Goal: Task Accomplishment & Management: Manage account settings

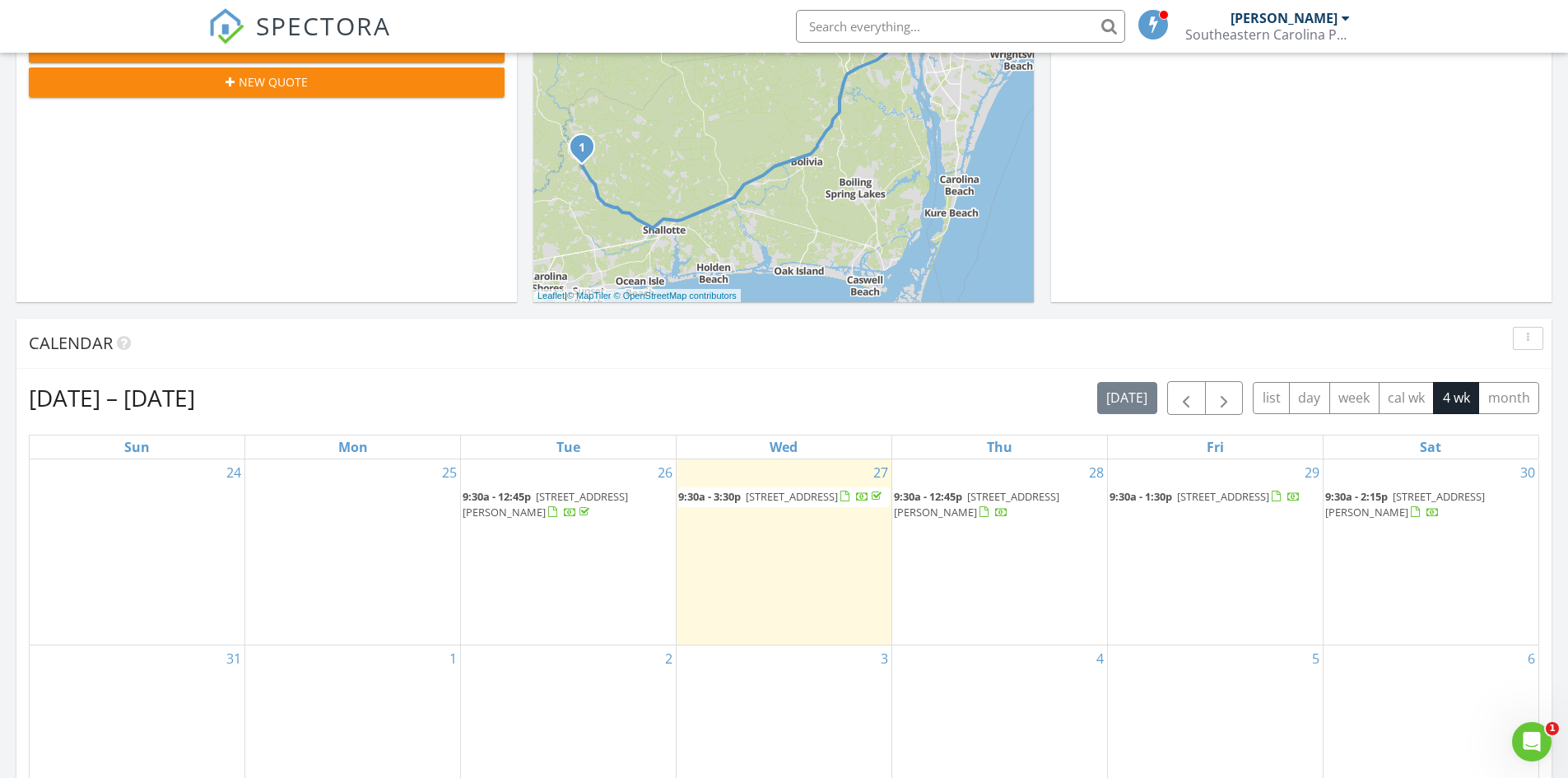
scroll to position [412, 0]
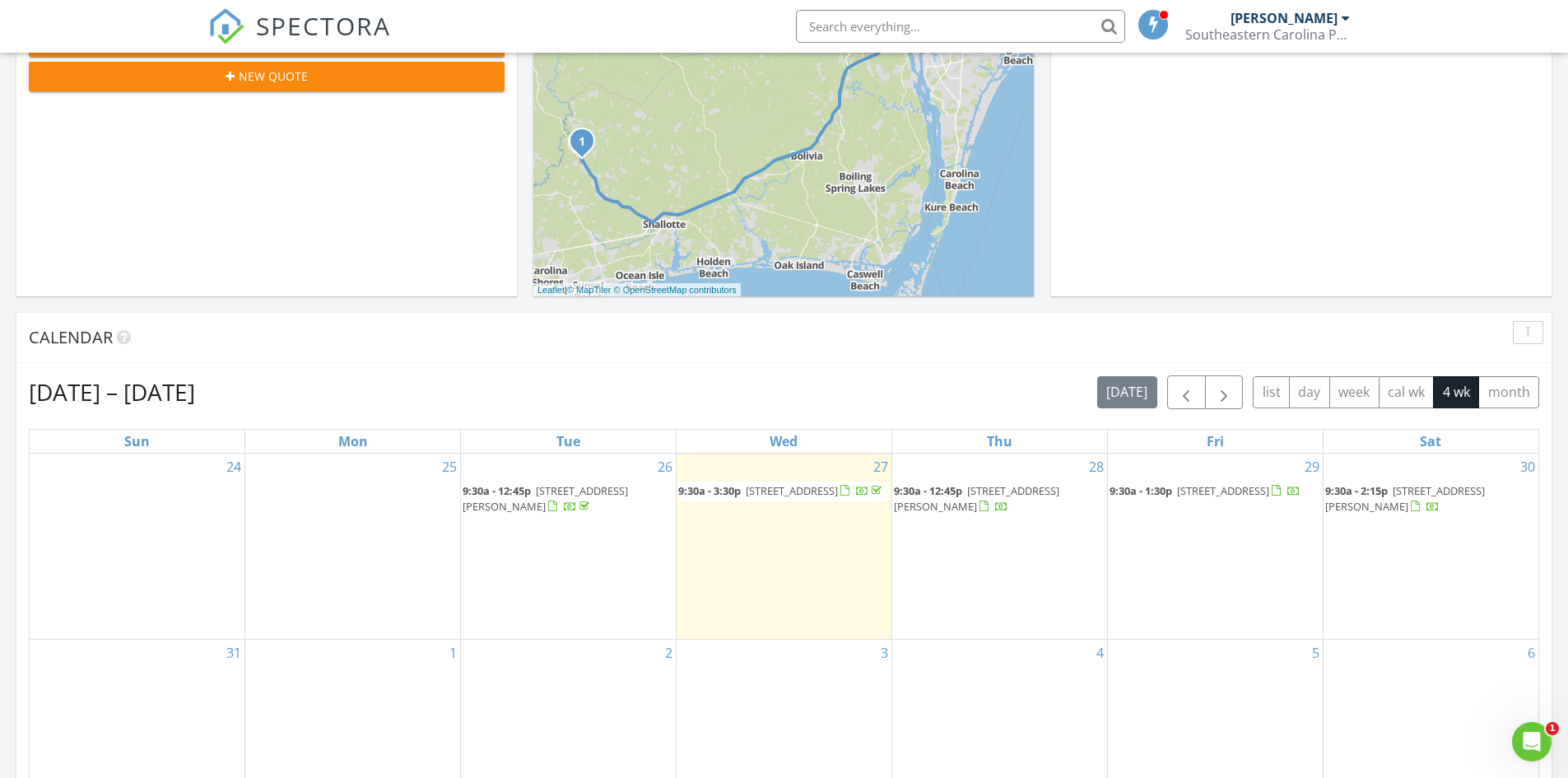
click at [978, 488] on span "[STREET_ADDRESS][PERSON_NAME]" at bounding box center [976, 499] width 166 height 30
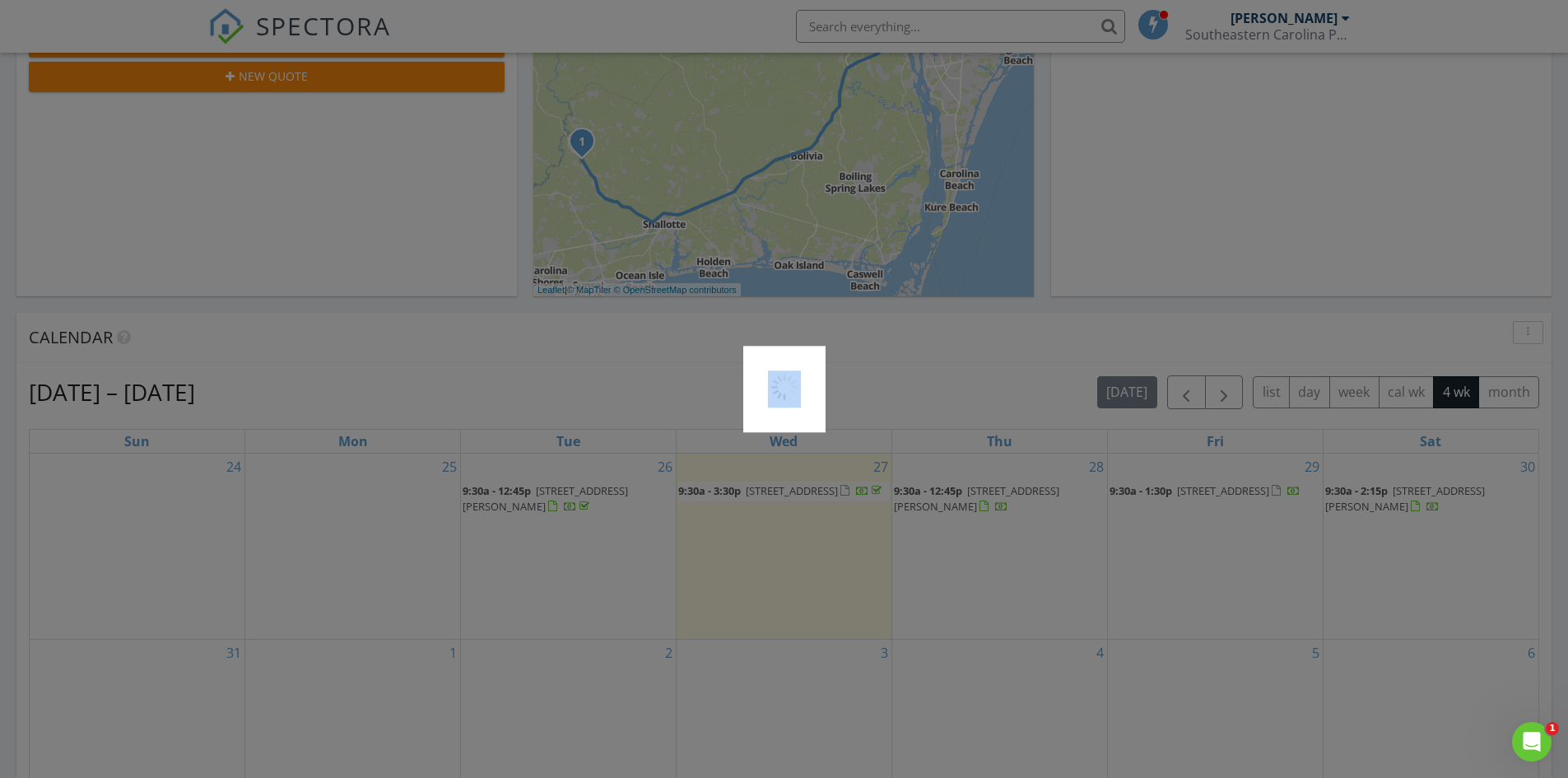
click at [978, 488] on div at bounding box center [784, 389] width 1568 height 778
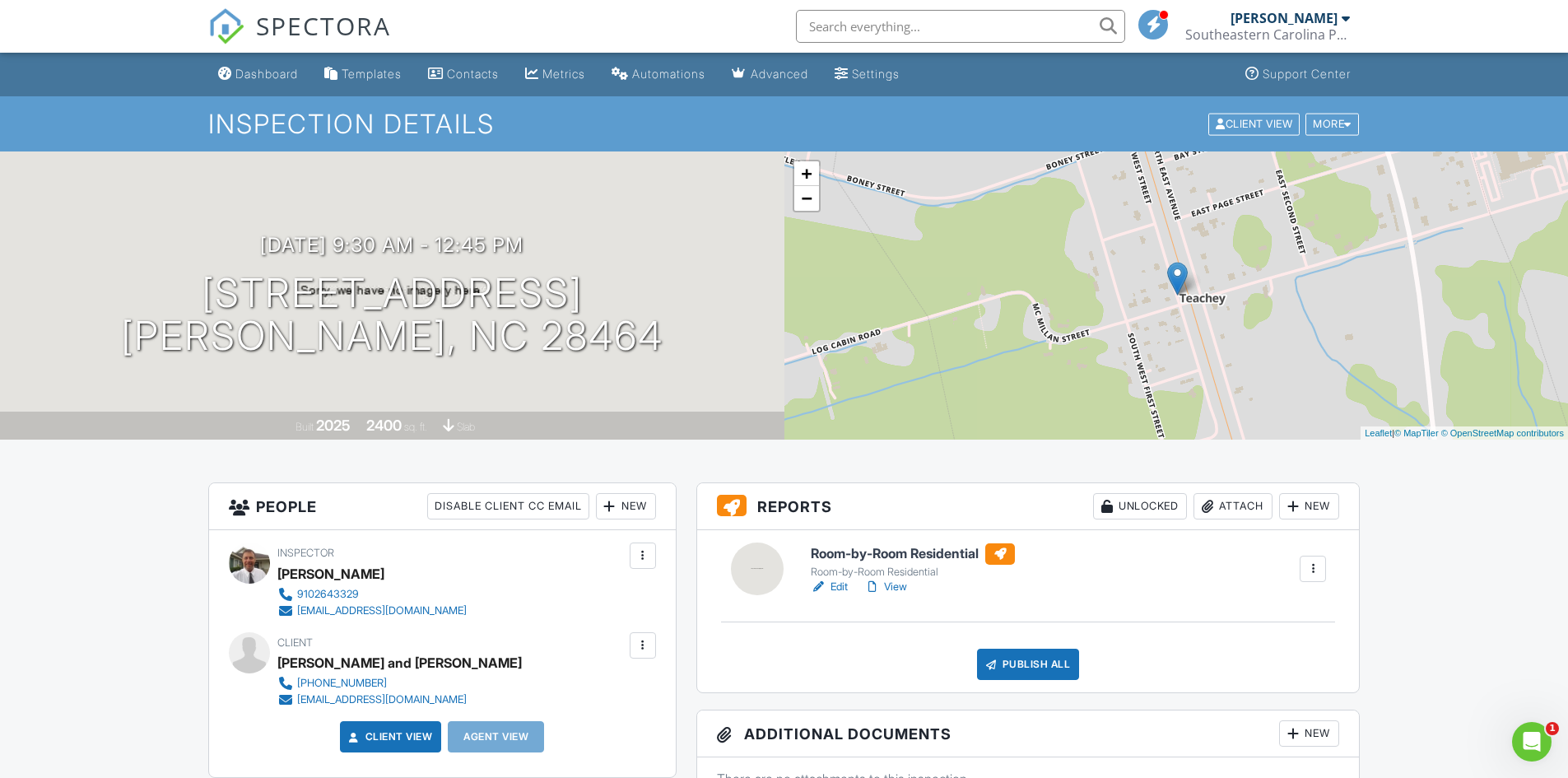
click at [836, 586] on link "Edit" at bounding box center [829, 587] width 37 height 17
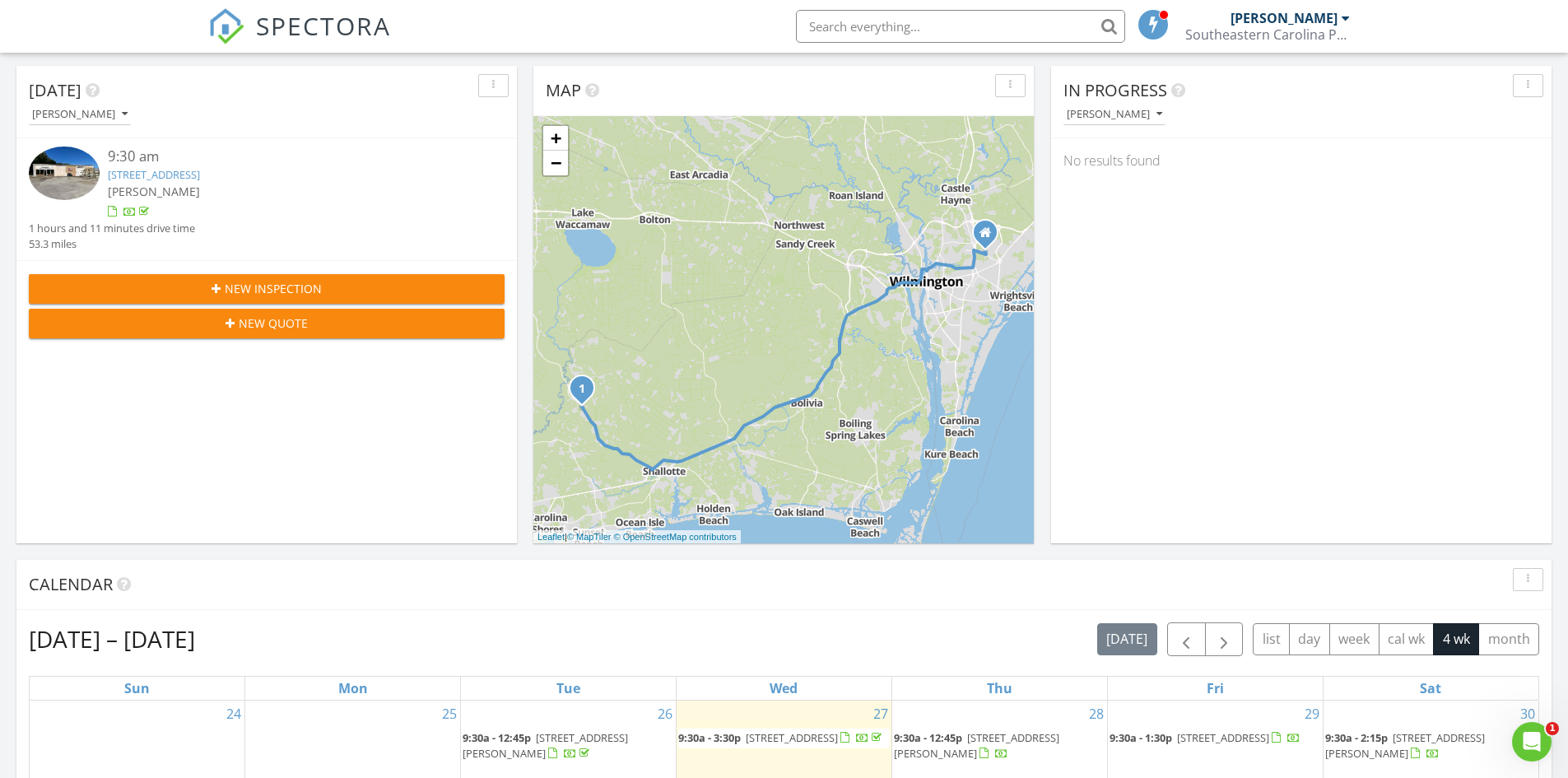
scroll to position [494, 0]
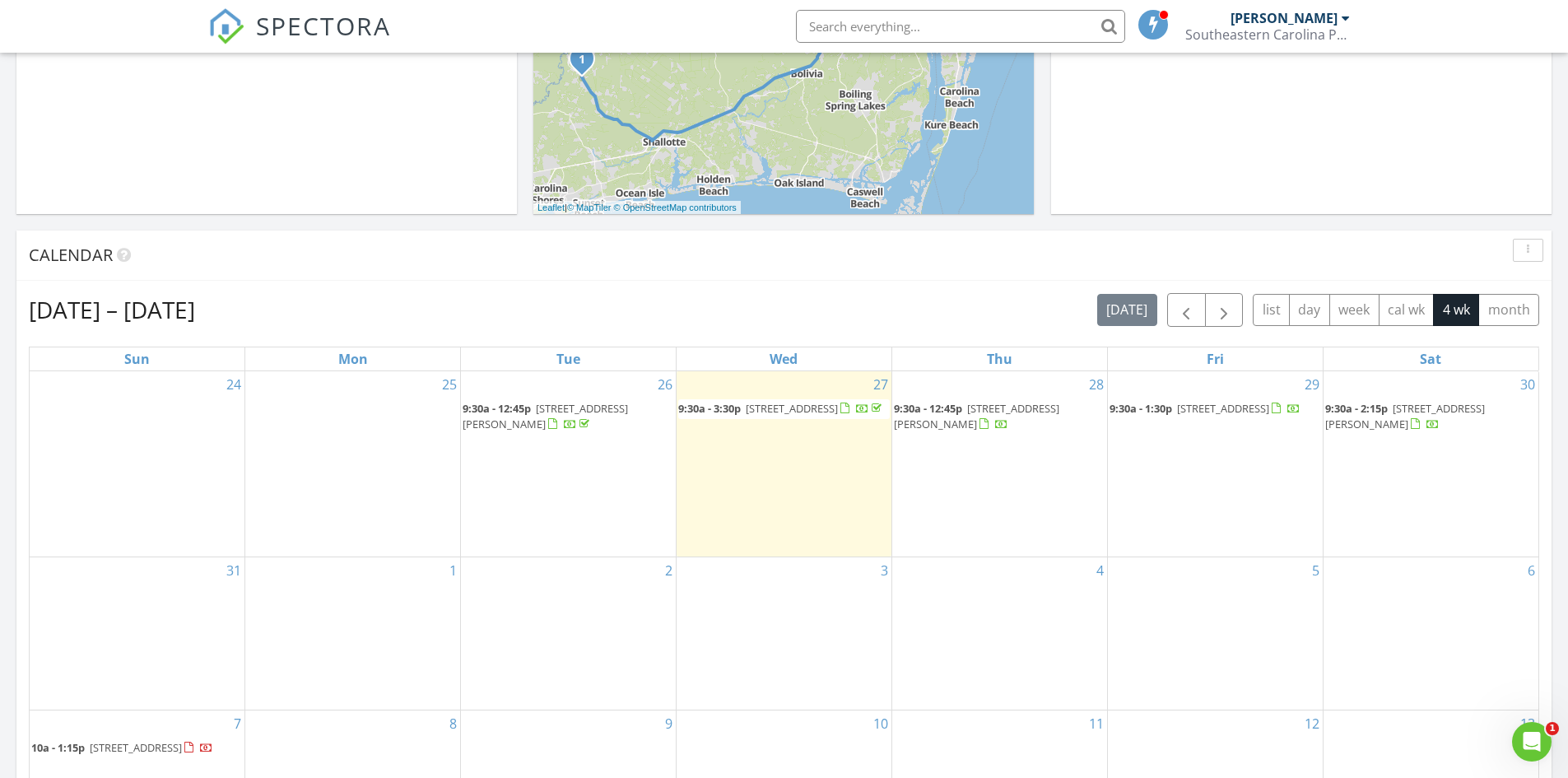
click at [952, 407] on span "9:30a - 12:45p" at bounding box center [928, 408] width 68 height 15
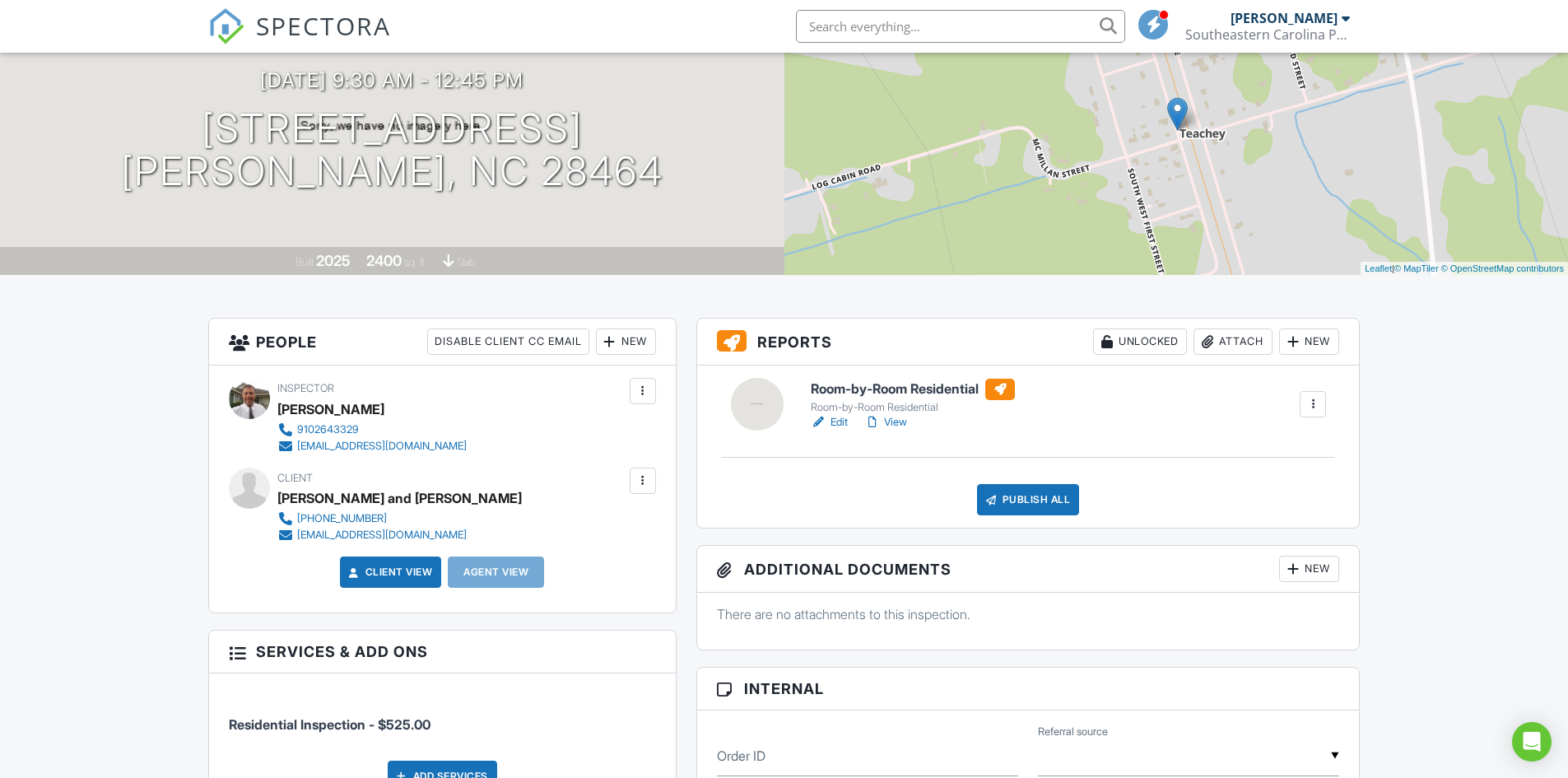
click at [835, 425] on link "Edit" at bounding box center [829, 422] width 37 height 17
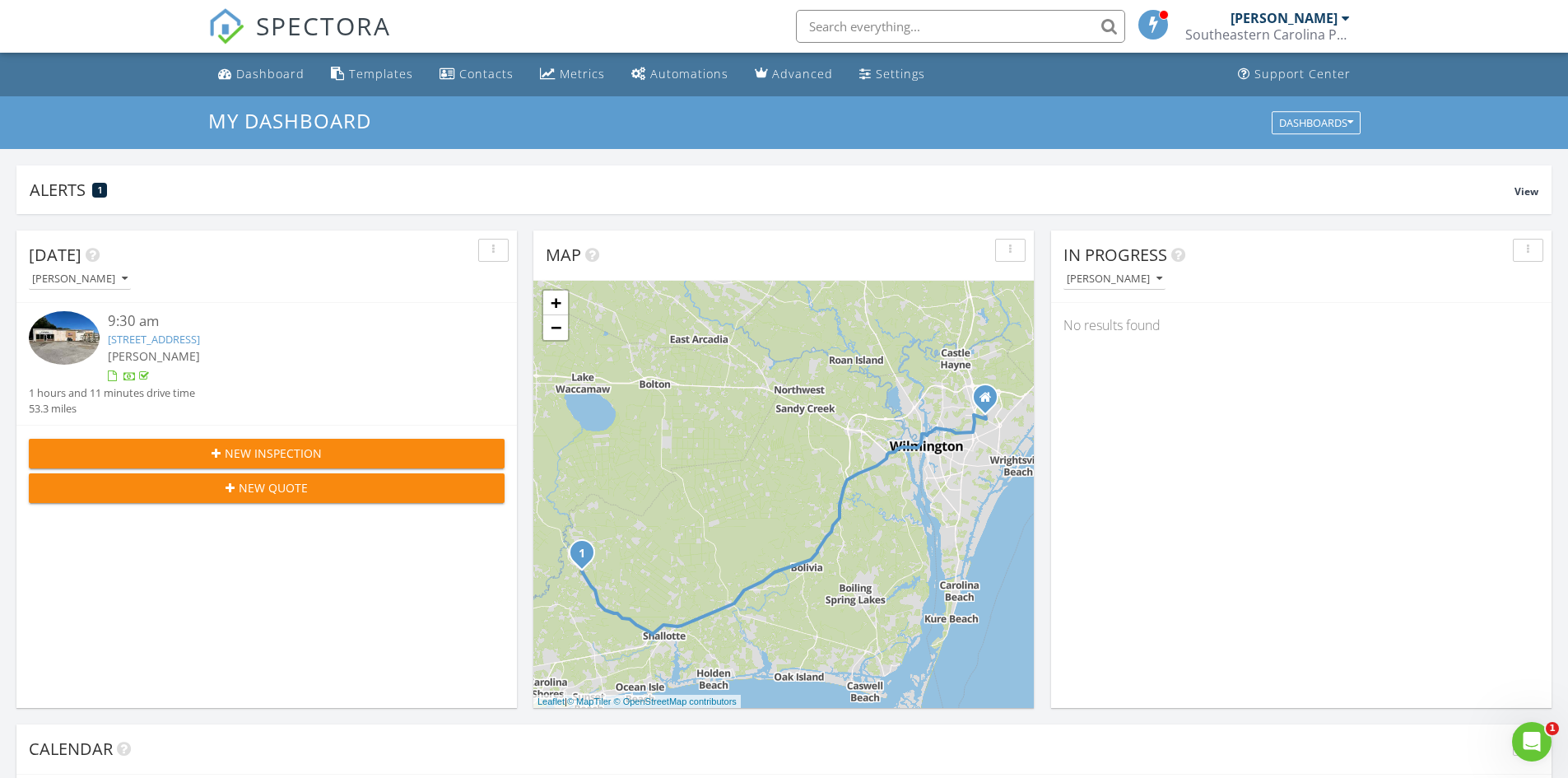
click at [906, 25] on input "text" at bounding box center [960, 26] width 329 height 33
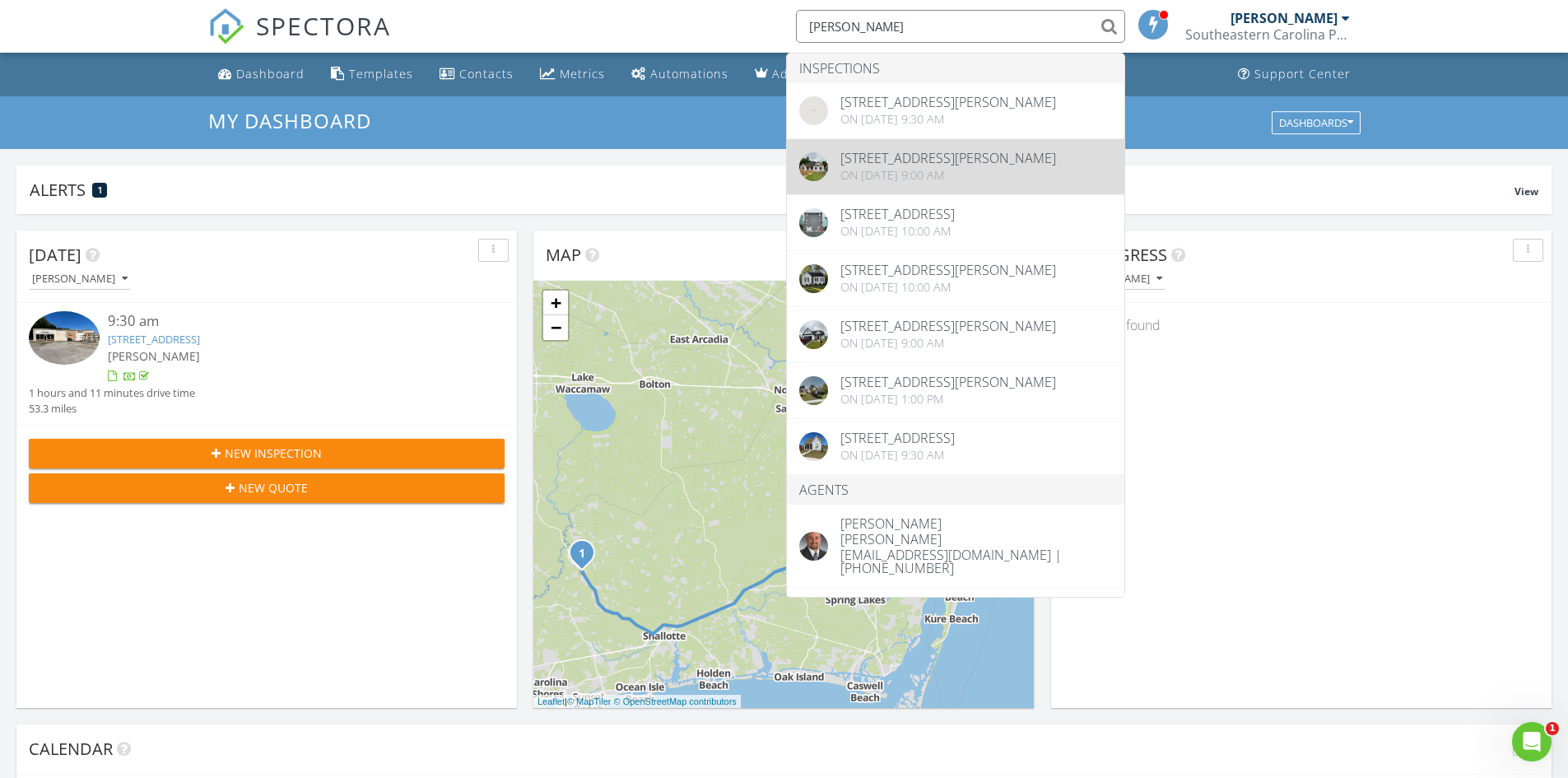
type input "williams"
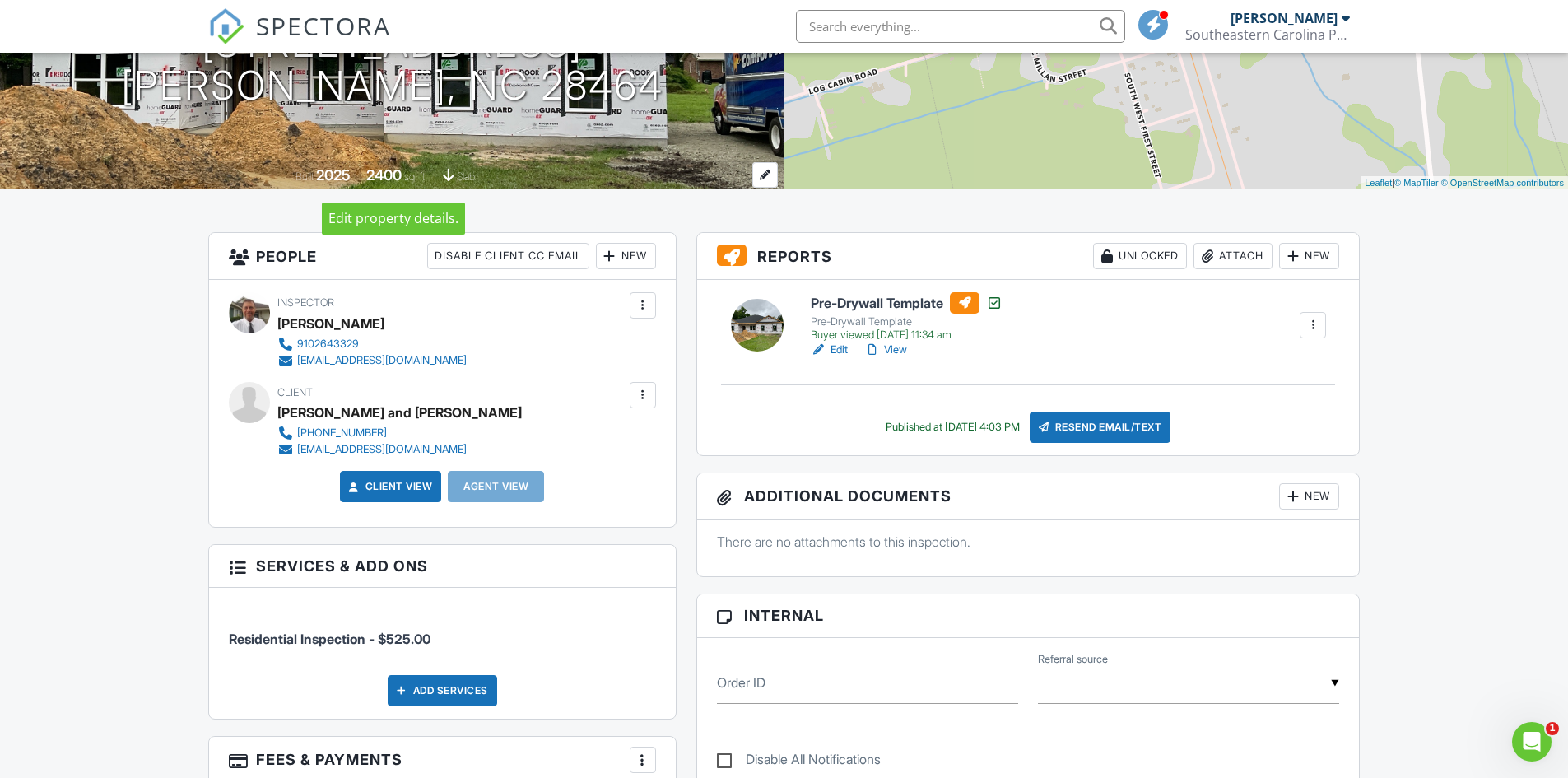
scroll to position [412, 0]
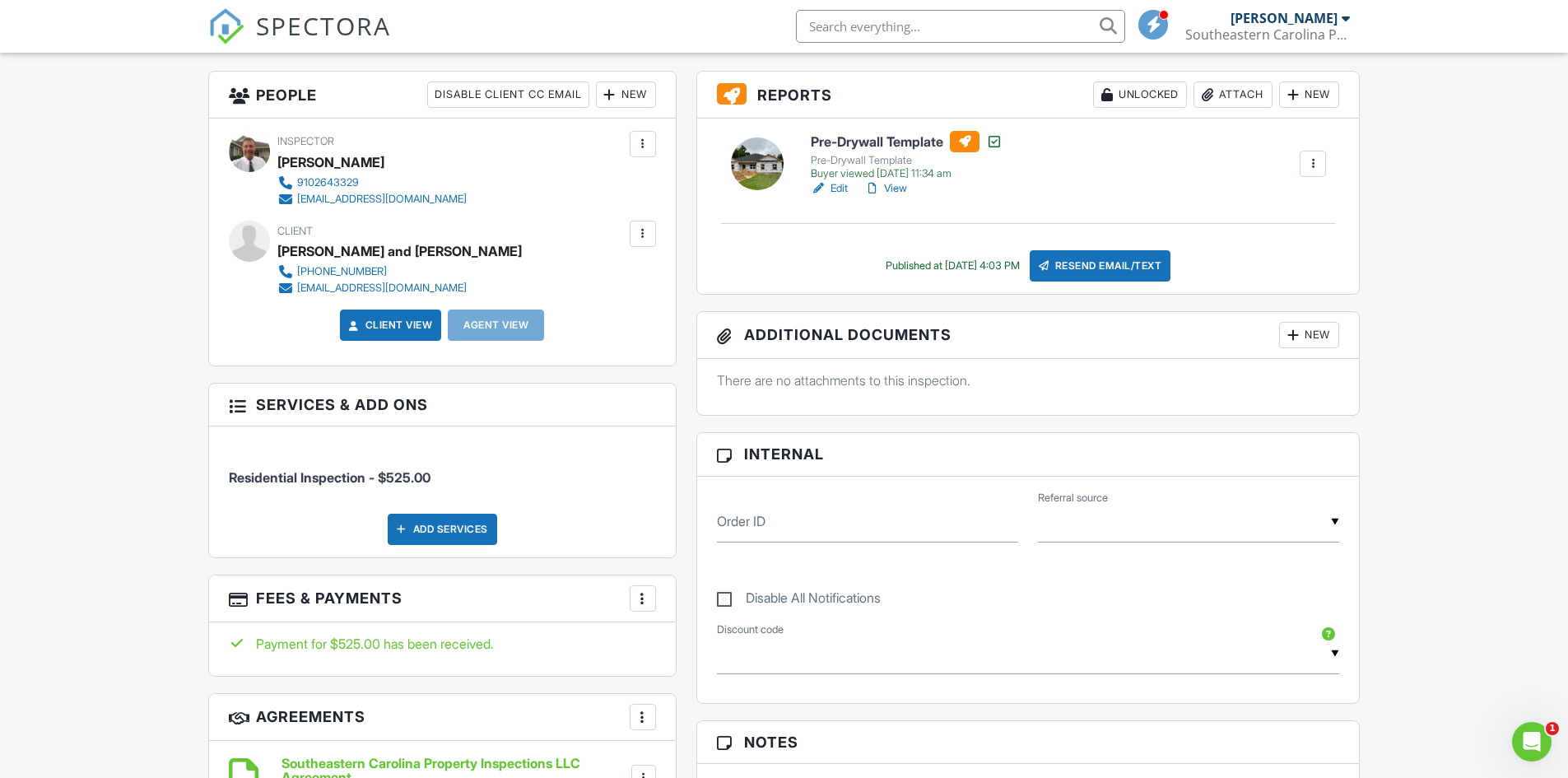
click at [832, 191] on link "Edit" at bounding box center [829, 188] width 37 height 17
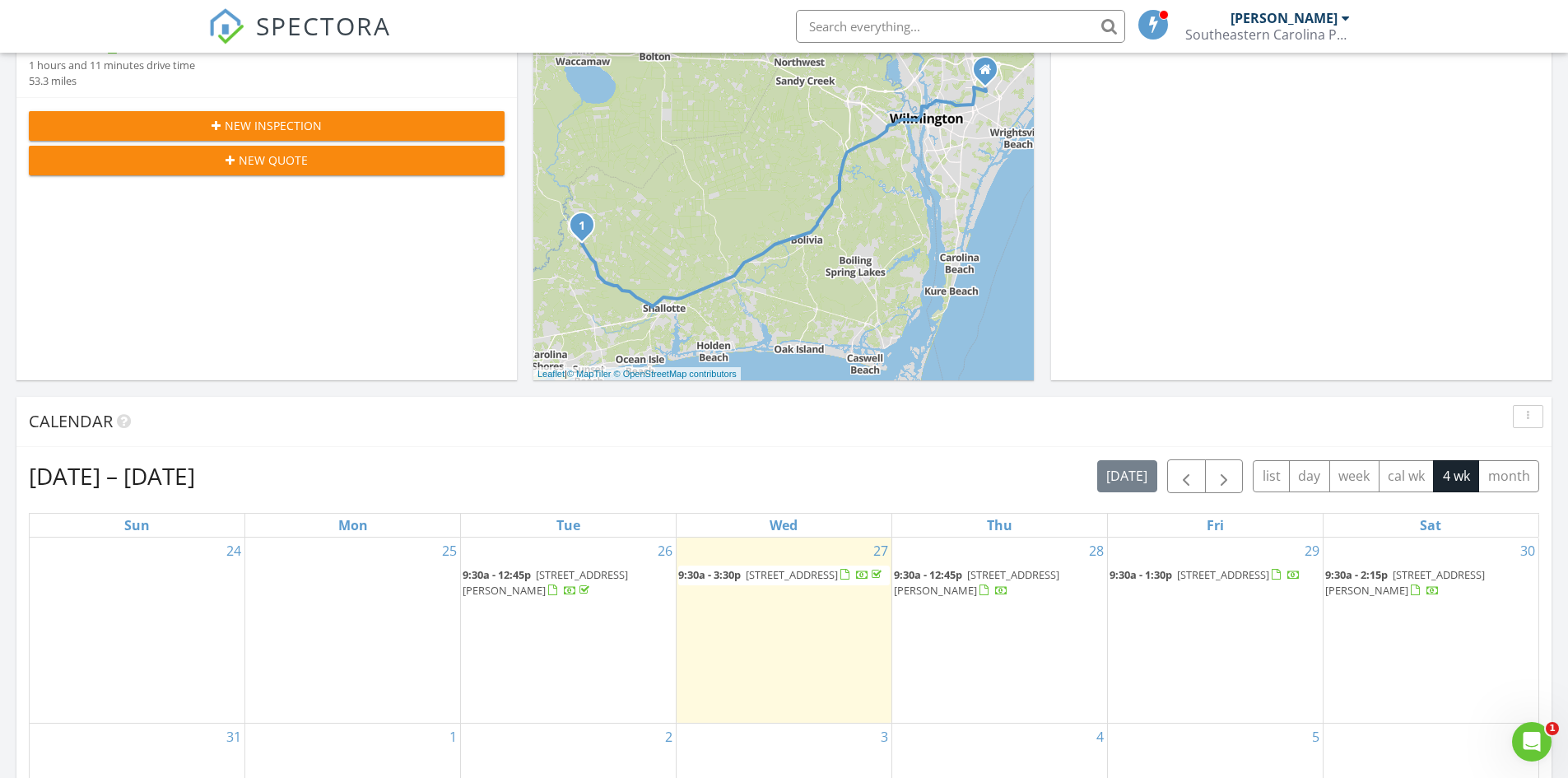
scroll to position [329, 0]
